Goal: Communication & Community: Answer question/provide support

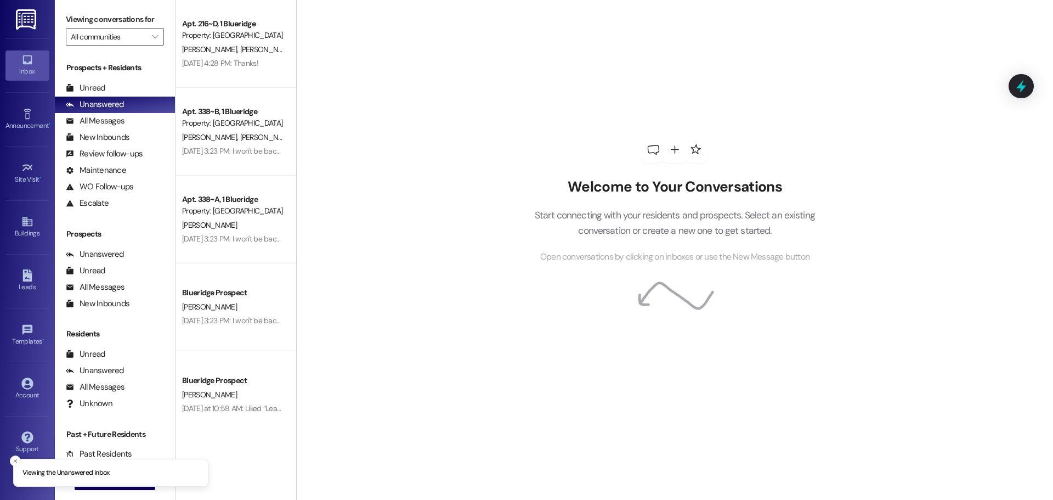
drag, startPoint x: 13, startPoint y: 459, endPoint x: 58, endPoint y: 476, distance: 48.1
click at [13, 459] on icon "Close toast" at bounding box center [15, 460] width 7 height 7
click at [107, 484] on span "New Message" at bounding box center [121, 481] width 45 height 12
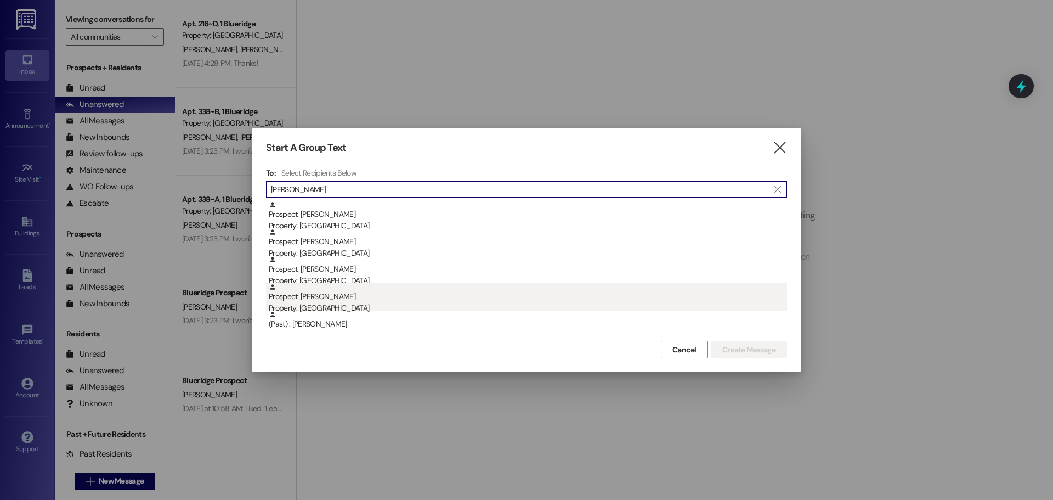
type input "[PERSON_NAME]"
click at [371, 299] on div "Prospect: [PERSON_NAME] Property: [GEOGRAPHIC_DATA]" at bounding box center [528, 298] width 518 height 31
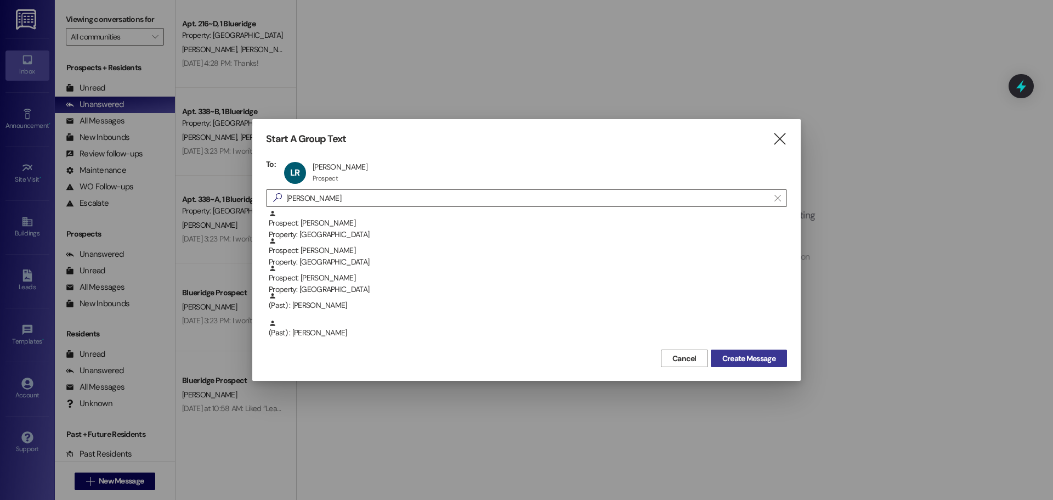
click at [756, 357] on span "Create Message" at bounding box center [748, 359] width 53 height 12
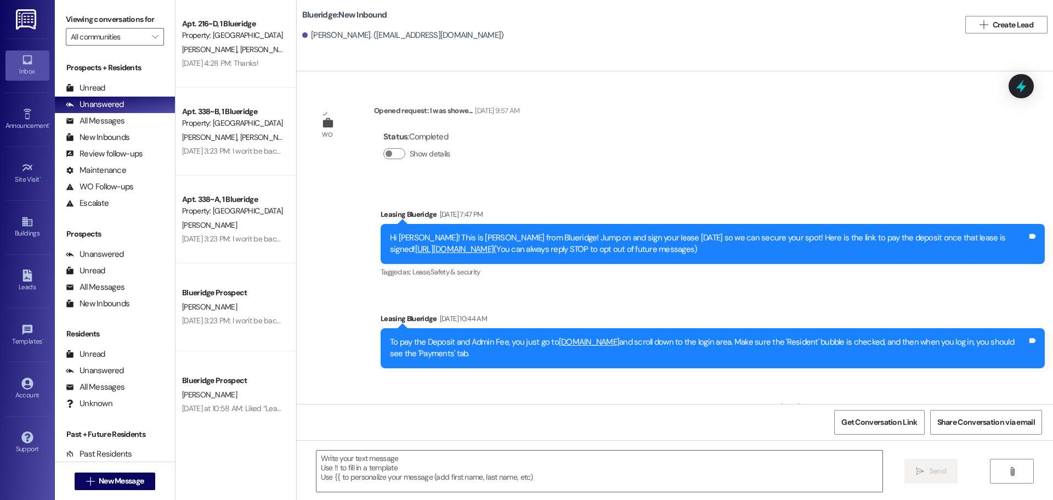
scroll to position [157, 0]
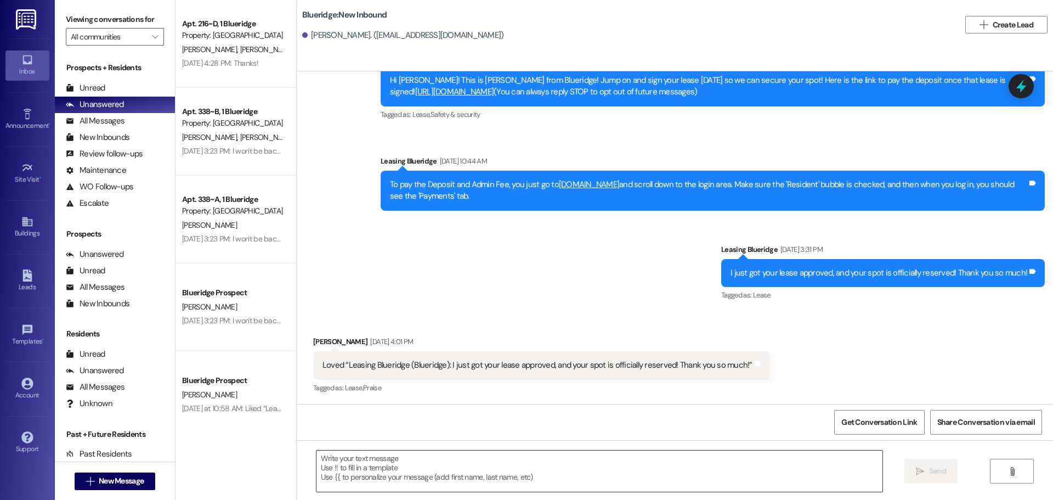
click at [720, 475] on textarea at bounding box center [599, 470] width 566 height 41
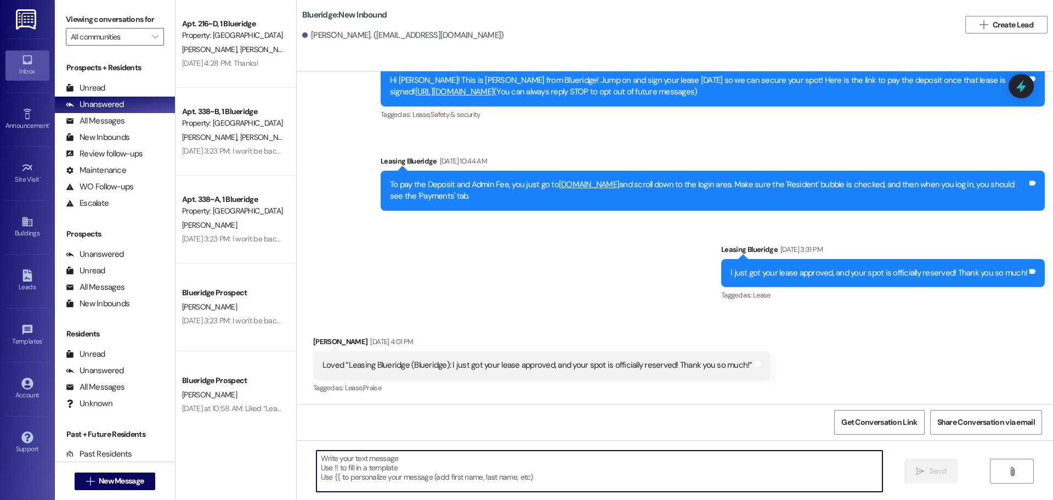
paste textarea "I'll run you through the whole process. The first thing to know is that you are…"
type textarea "I'll run you through the whole process. The first thing to know is that you are…"
